Goal: Task Accomplishment & Management: Manage account settings

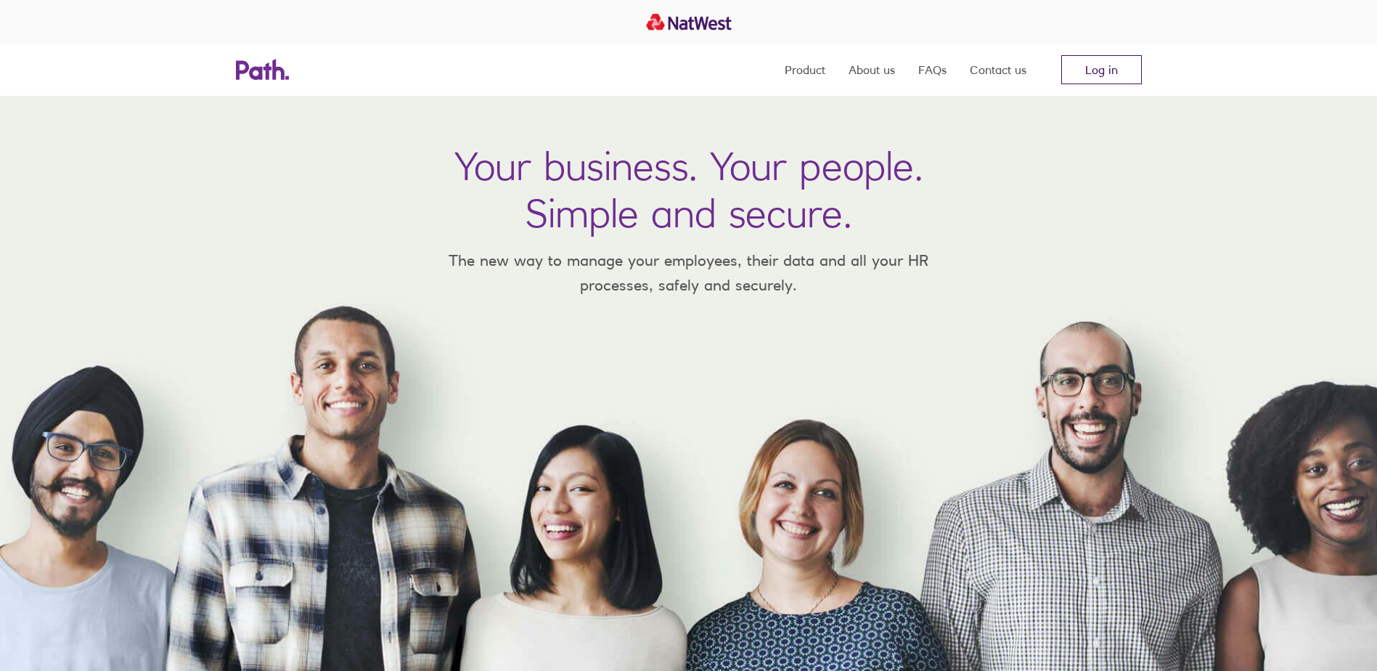
drag, startPoint x: 1098, startPoint y: 78, endPoint x: 1071, endPoint y: 70, distance: 28.0
click at [1098, 78] on link "Log in" at bounding box center [1101, 69] width 81 height 29
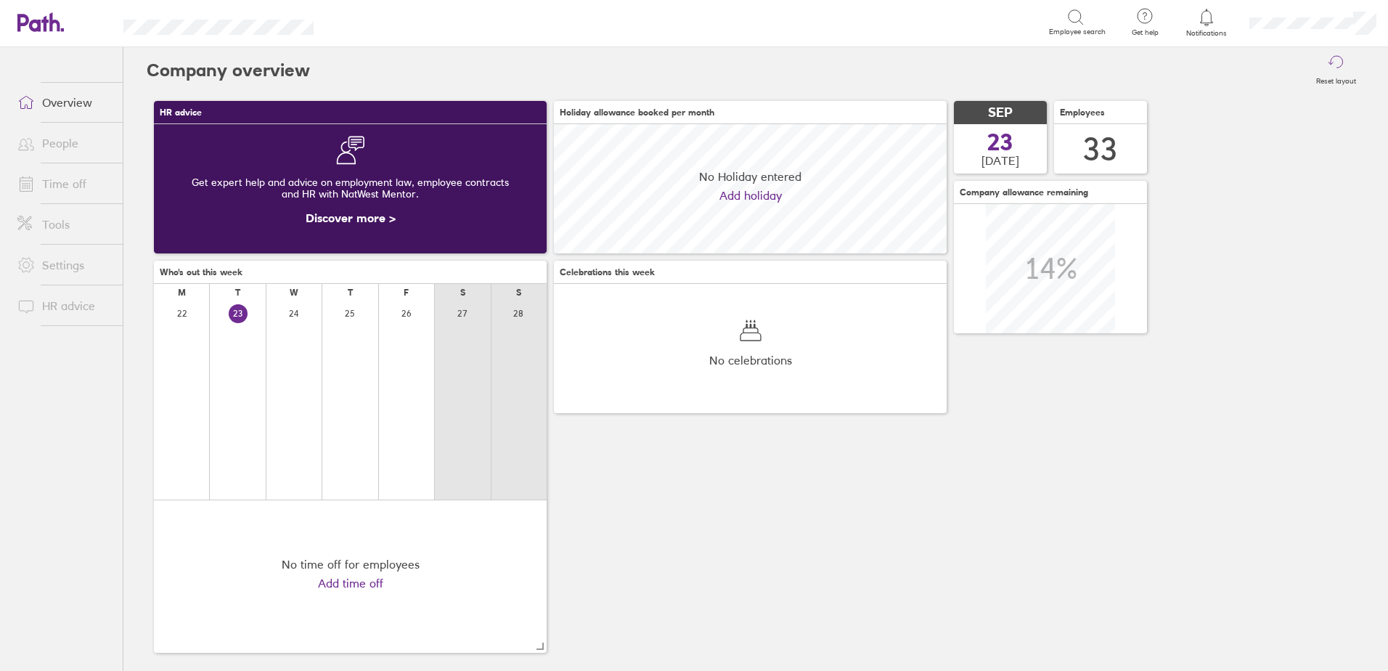
scroll to position [129, 393]
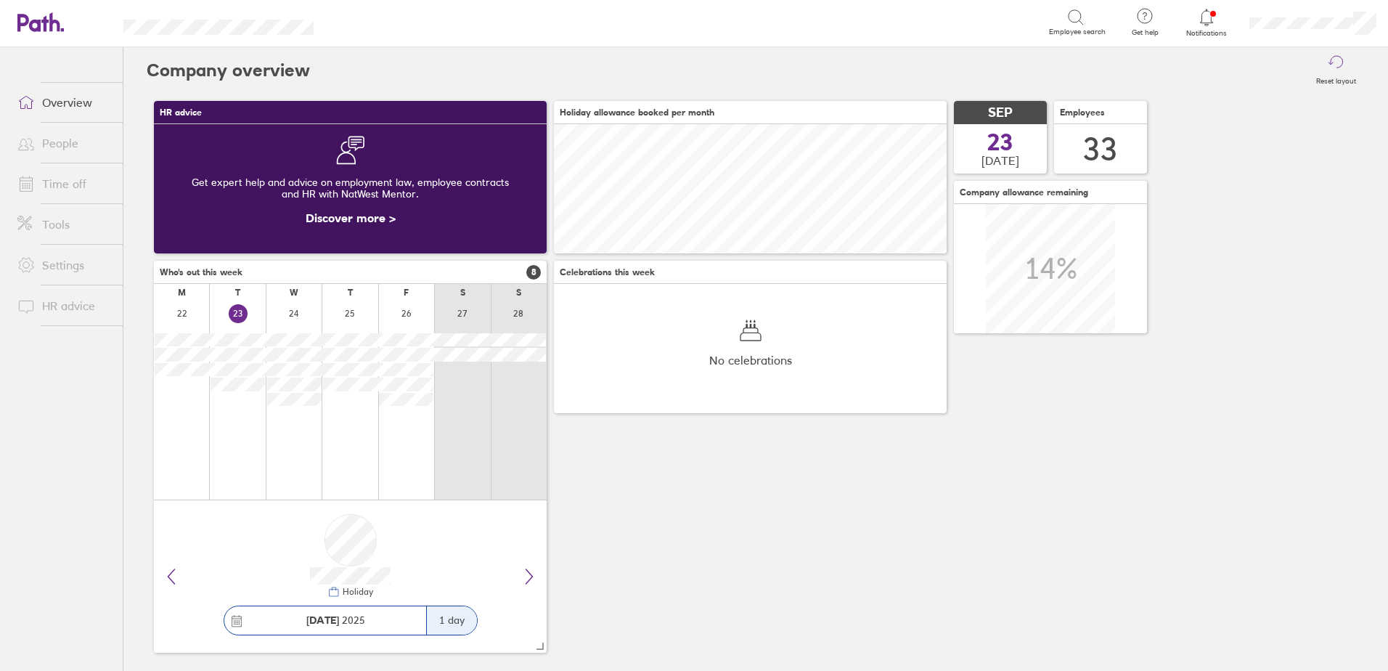
drag, startPoint x: 77, startPoint y: 509, endPoint x: 118, endPoint y: 471, distance: 55.5
click at [77, 509] on ul "Overview People Time off Tools Settings HR advice" at bounding box center [61, 335] width 123 height 576
click at [67, 177] on link "Time off" at bounding box center [64, 183] width 117 height 29
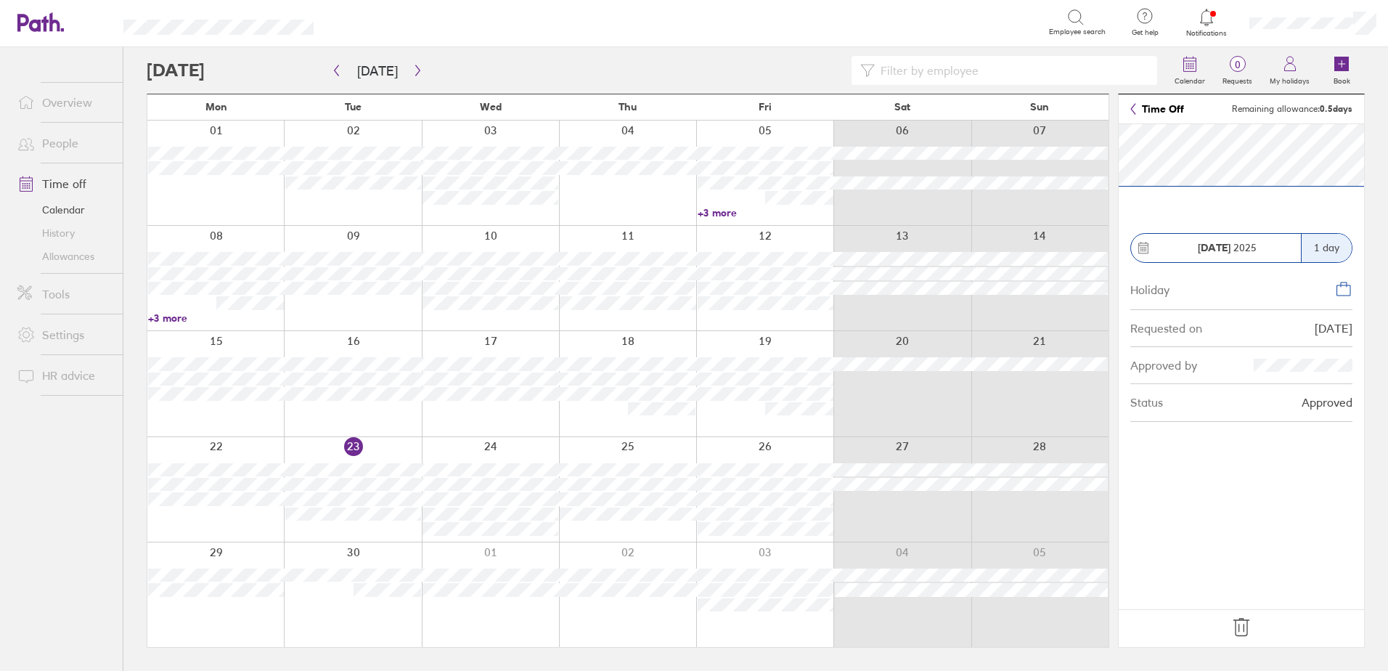
click at [1239, 624] on icon at bounding box center [1241, 627] width 23 height 23
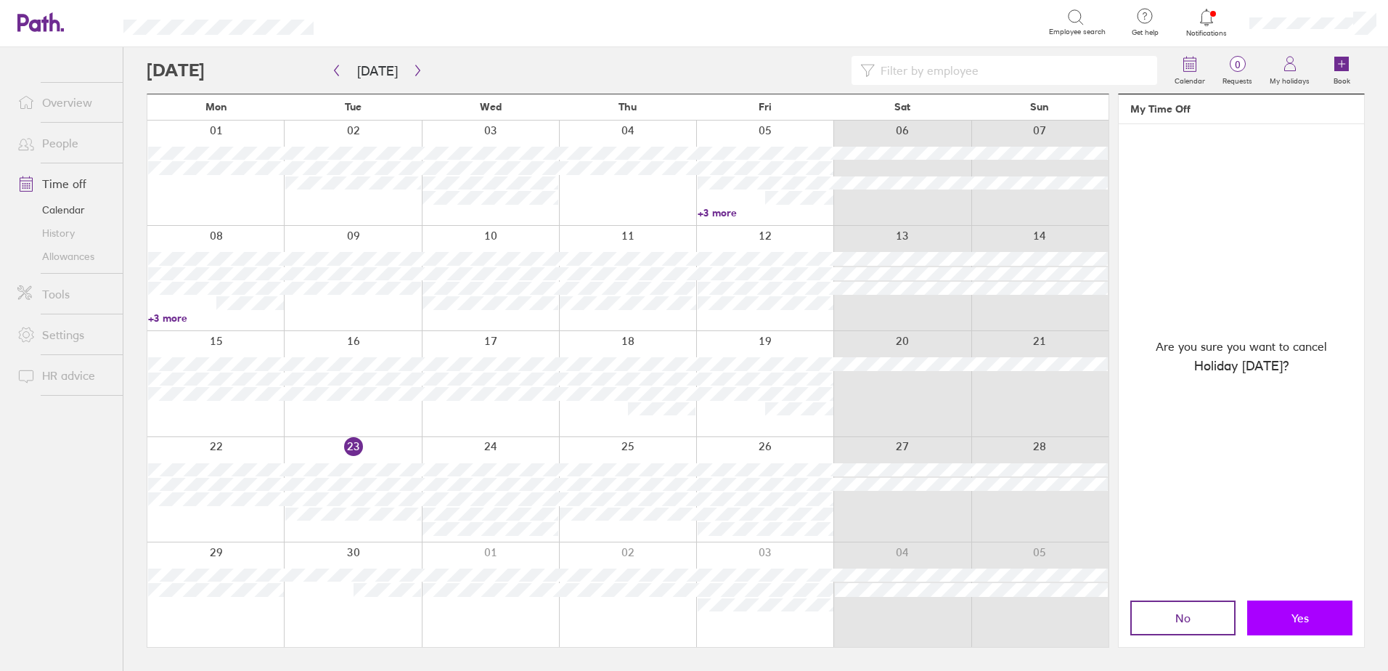
click at [1304, 621] on span "Yes" at bounding box center [1300, 617] width 17 height 13
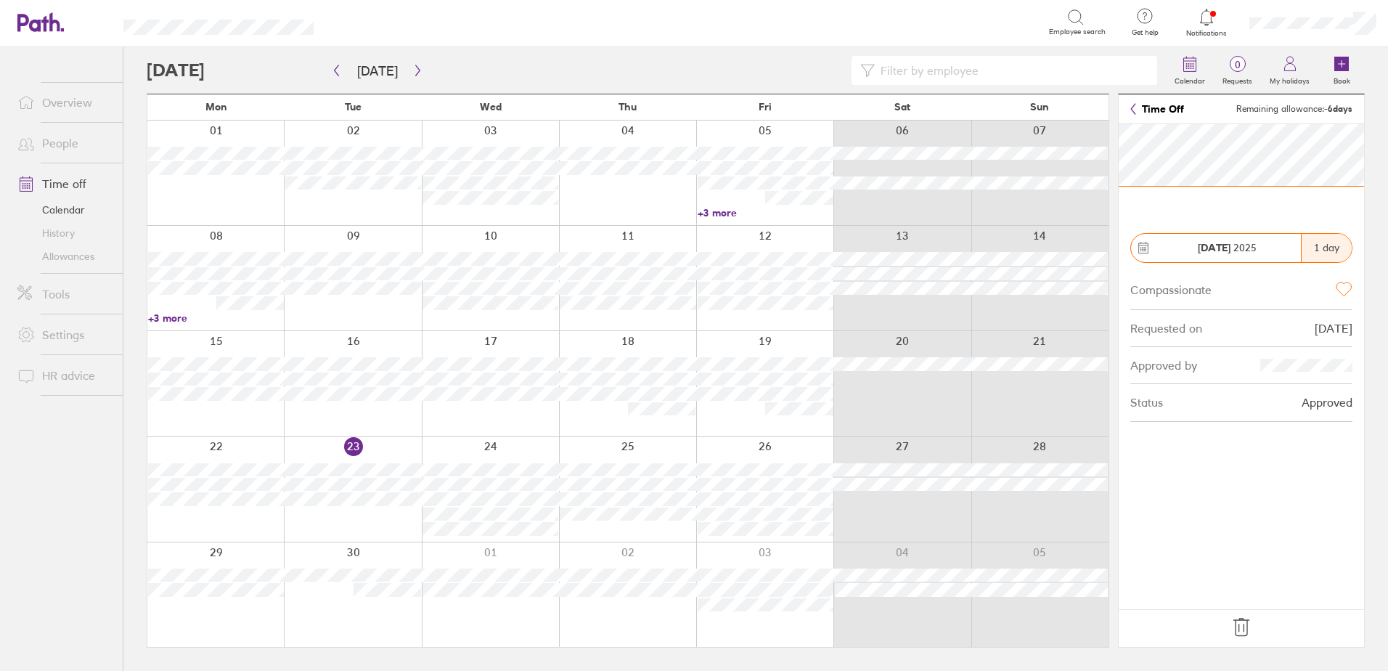
click at [1129, 108] on header "Time Off Remaining allowance: -6 days" at bounding box center [1241, 109] width 245 height 30
click at [1136, 111] on link "Time Off" at bounding box center [1157, 109] width 54 height 12
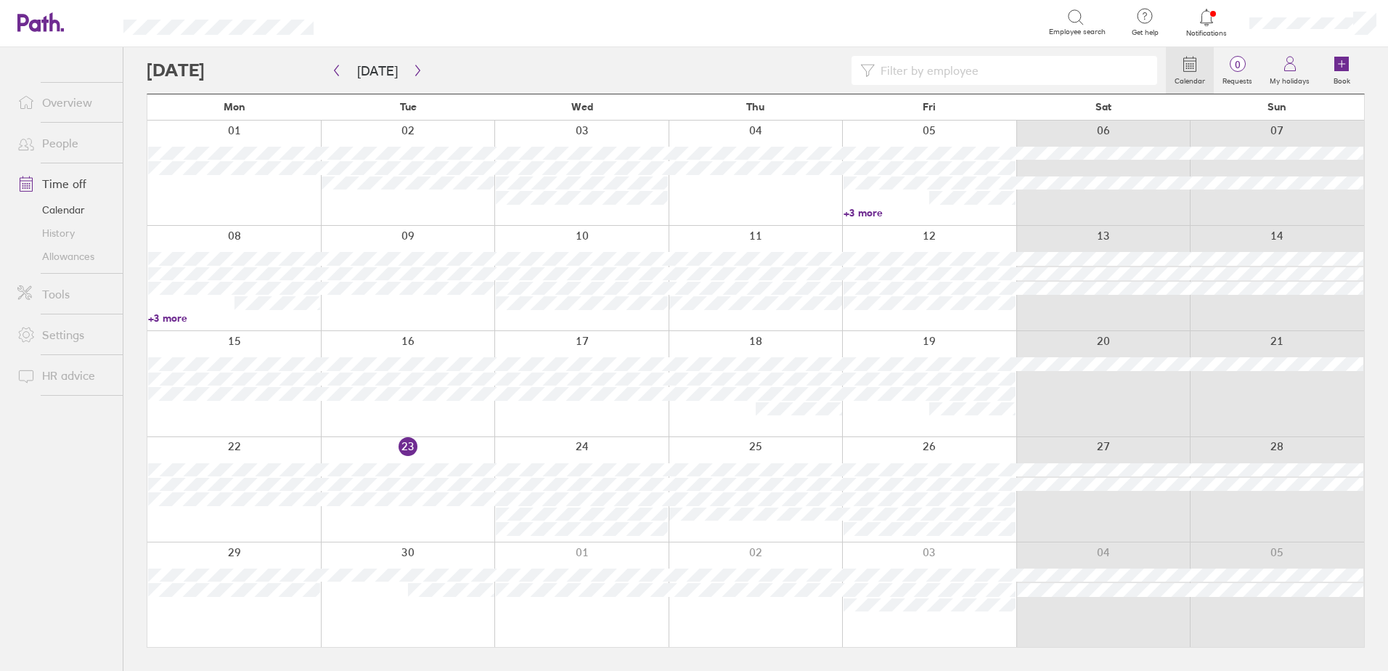
click at [1202, 21] on icon at bounding box center [1206, 17] width 12 height 17
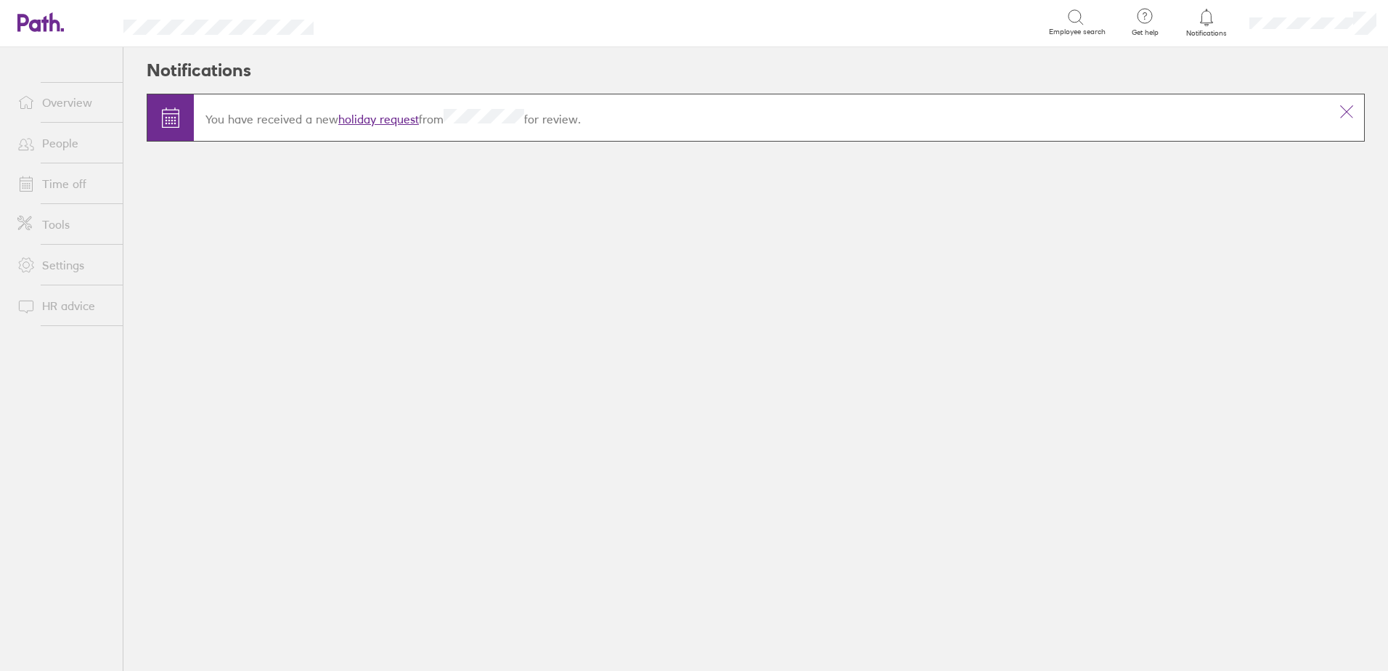
click at [365, 117] on link "holiday request" at bounding box center [378, 119] width 81 height 15
